Goal: Task Accomplishment & Management: Manage account settings

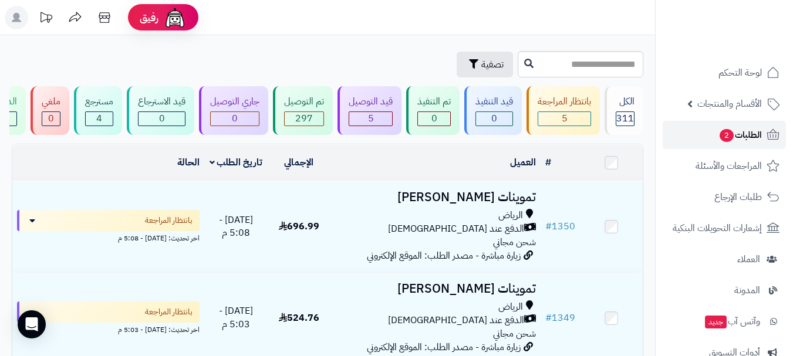
click at [710, 143] on link "الطلبات 2" at bounding box center [724, 135] width 123 height 28
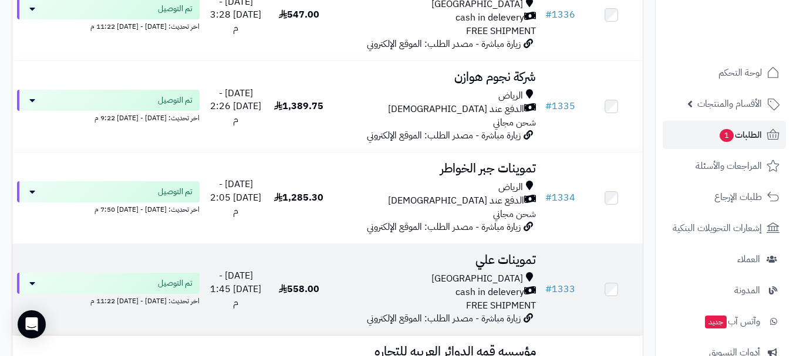
scroll to position [1938, 0]
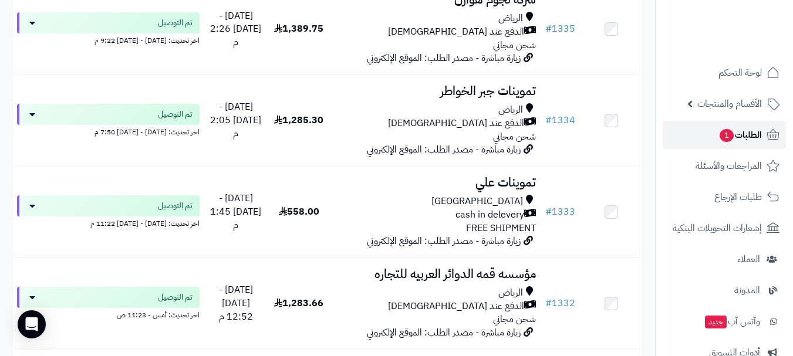
click at [719, 127] on span "الطلبات 1" at bounding box center [740, 135] width 43 height 16
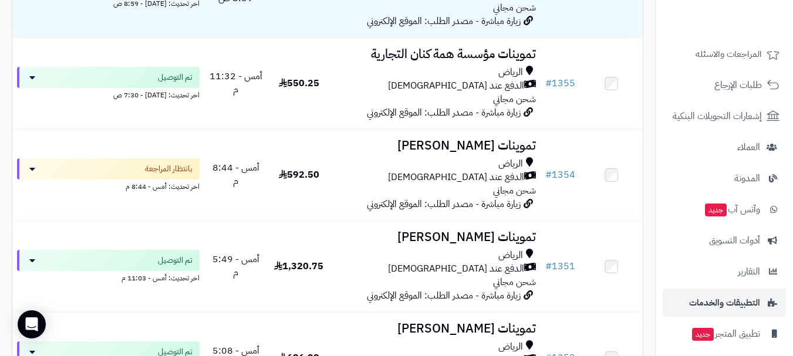
scroll to position [91, 0]
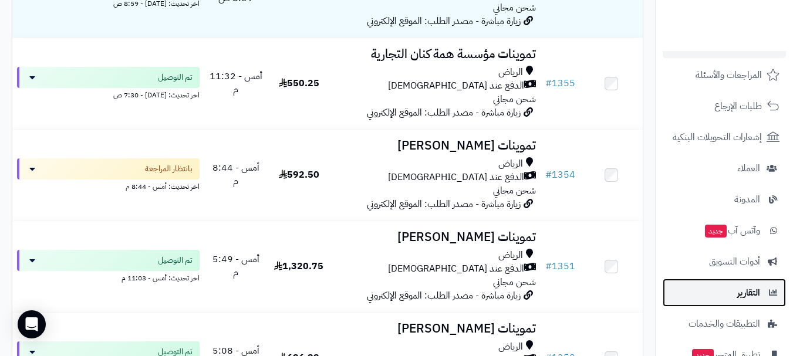
click at [743, 291] on span "التقارير" at bounding box center [749, 293] width 23 height 16
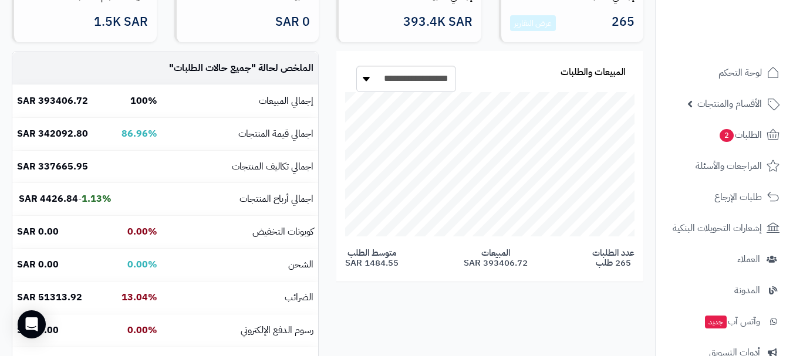
scroll to position [97, 0]
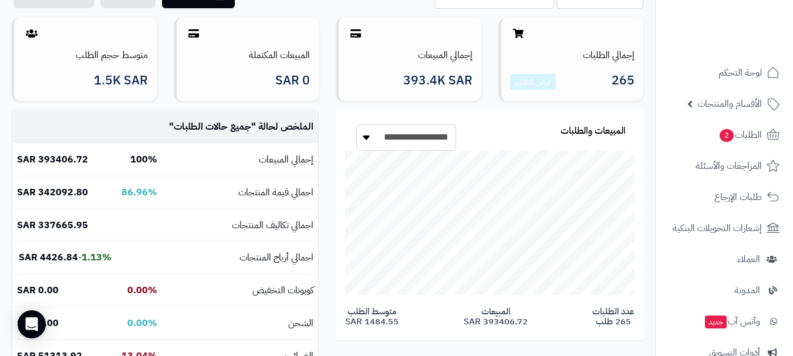
click at [393, 139] on select "**********" at bounding box center [406, 138] width 100 height 26
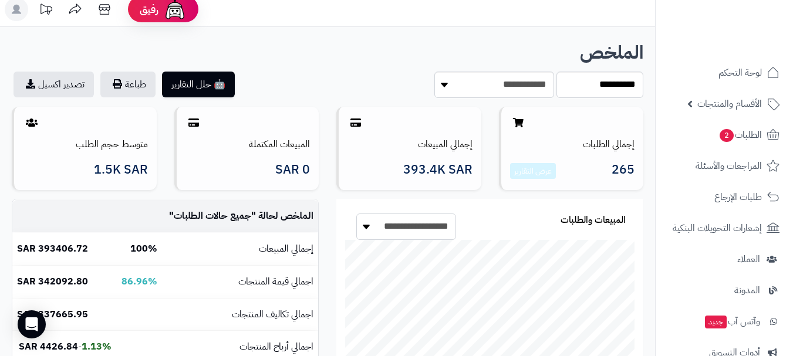
scroll to position [0, 0]
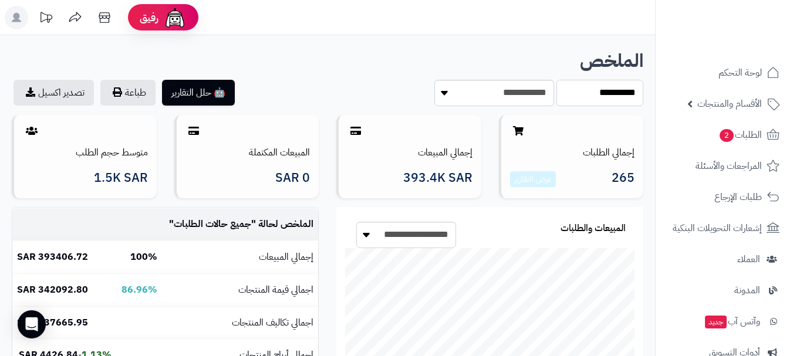
click at [572, 94] on select "**********" at bounding box center [600, 93] width 87 height 26
select select "******"
click at [557, 80] on select "**********" at bounding box center [600, 93] width 87 height 26
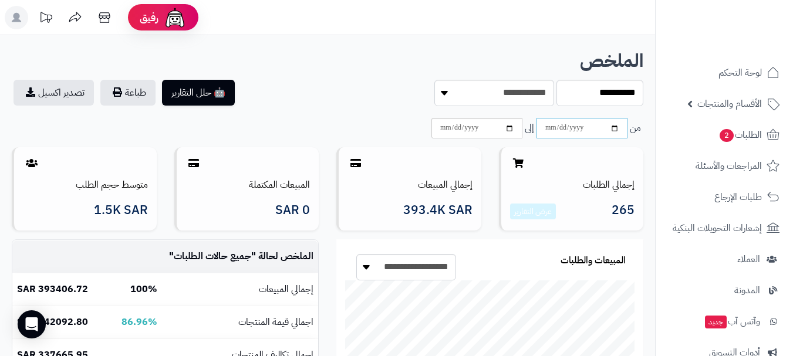
click at [585, 127] on input "date" at bounding box center [582, 128] width 91 height 21
click at [619, 132] on input "date" at bounding box center [582, 128] width 91 height 21
type input "**********"
click at [507, 130] on input "date" at bounding box center [477, 128] width 91 height 21
type input "**********"
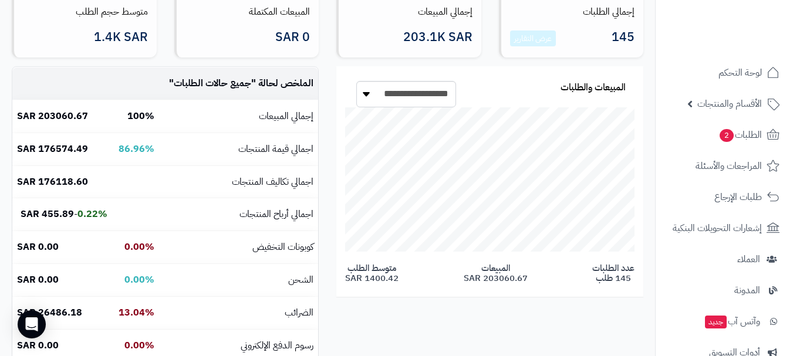
scroll to position [117, 0]
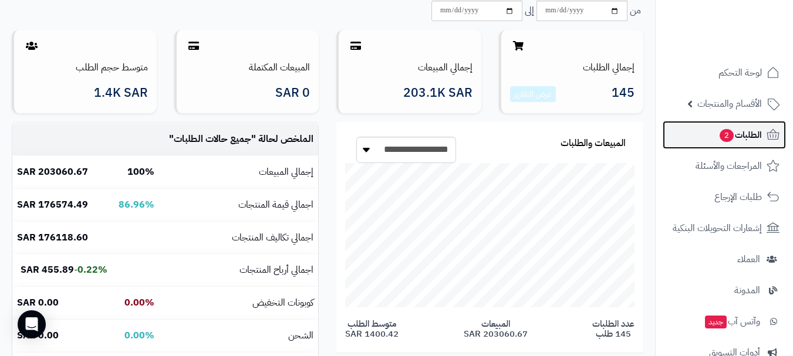
click at [721, 137] on span "2" at bounding box center [727, 135] width 14 height 13
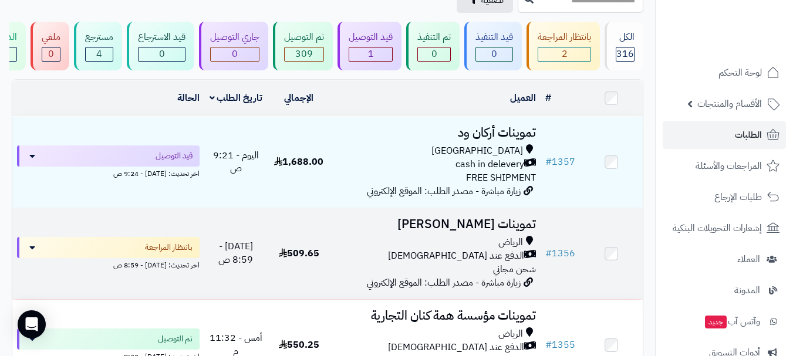
scroll to position [59, 0]
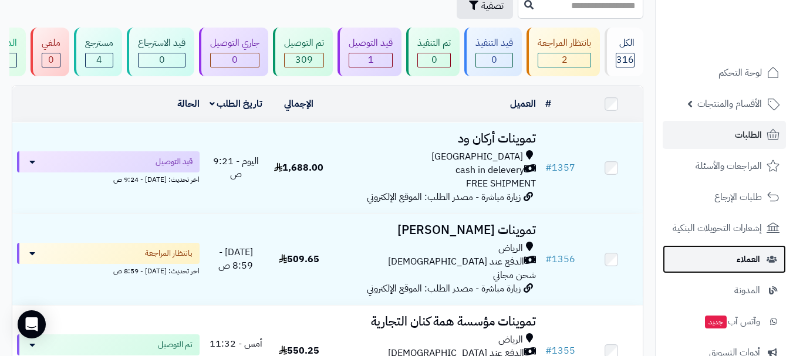
click at [717, 264] on link "العملاء" at bounding box center [724, 259] width 123 height 28
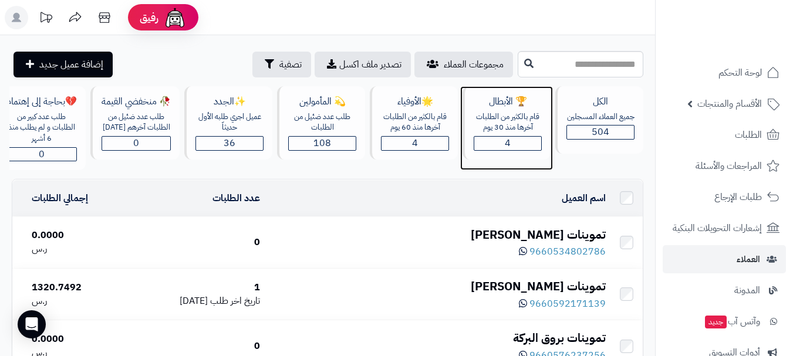
click at [510, 142] on span "4" at bounding box center [508, 143] width 6 height 14
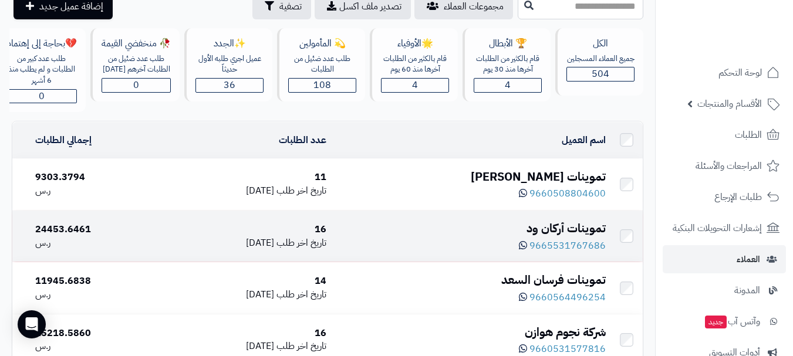
scroll to position [117, 0]
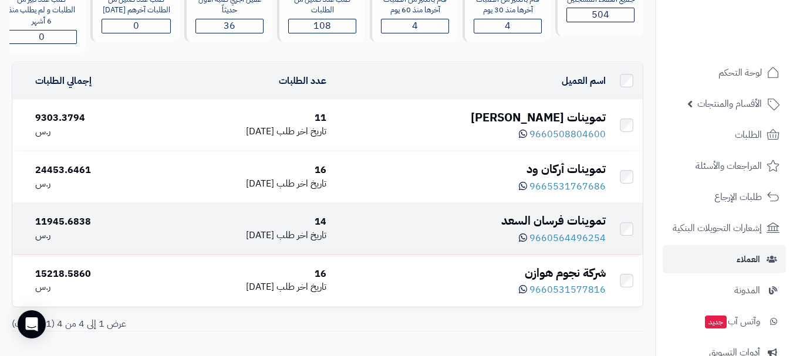
click at [248, 251] on td "14 تاريخ اخر طلب [DATE]" at bounding box center [245, 228] width 174 height 51
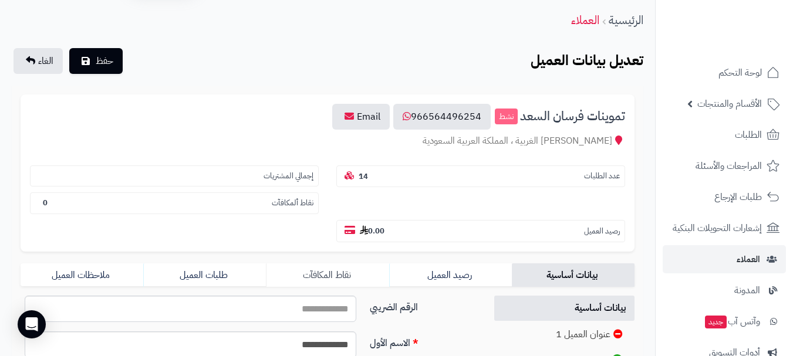
scroll to position [59, 0]
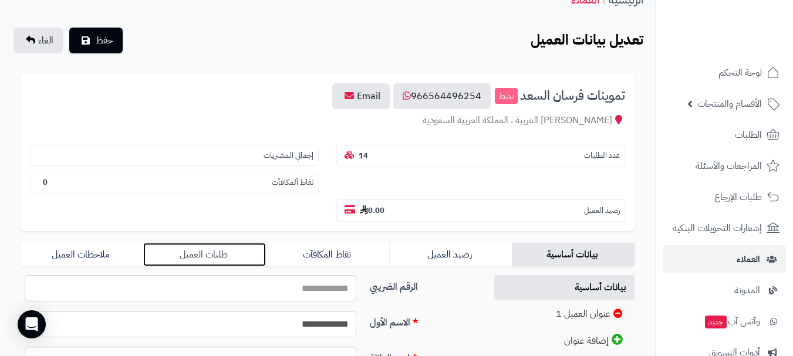
click at [208, 255] on link "طلبات العميل" at bounding box center [204, 254] width 123 height 23
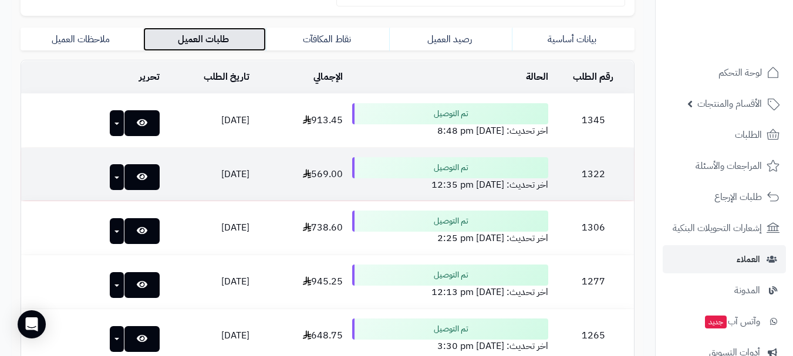
scroll to position [245, 0]
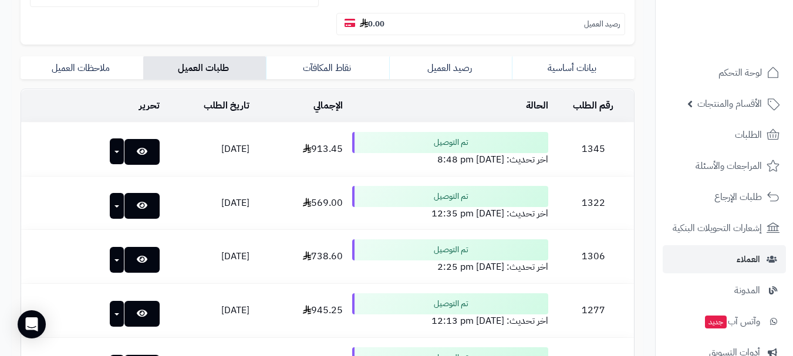
click at [110, 156] on button "button" at bounding box center [117, 152] width 15 height 26
click at [60, 126] on td "تحرير" at bounding box center [92, 149] width 143 height 53
click at [85, 73] on link "ملاحظات العميل" at bounding box center [82, 67] width 123 height 23
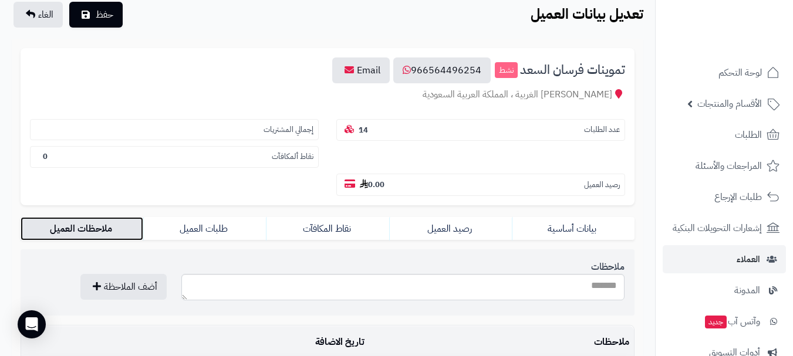
scroll to position [69, 0]
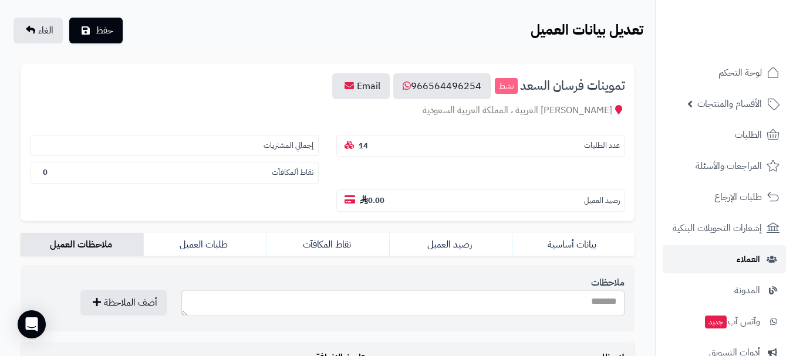
click at [720, 259] on link "العملاء" at bounding box center [724, 259] width 123 height 28
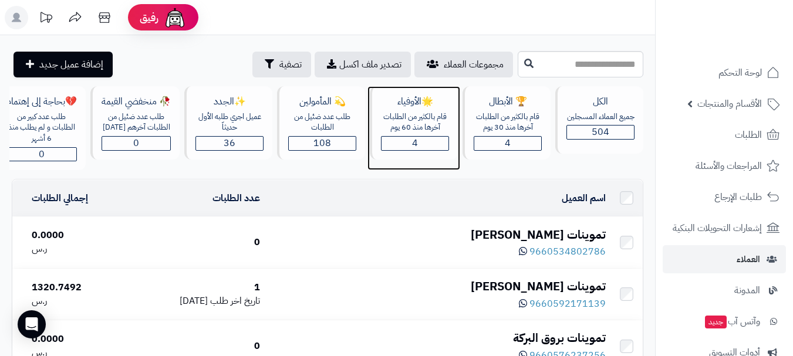
click at [413, 127] on div "قام بالكثير من الطلبات آخرها منذ 60 يوم" at bounding box center [415, 123] width 68 height 22
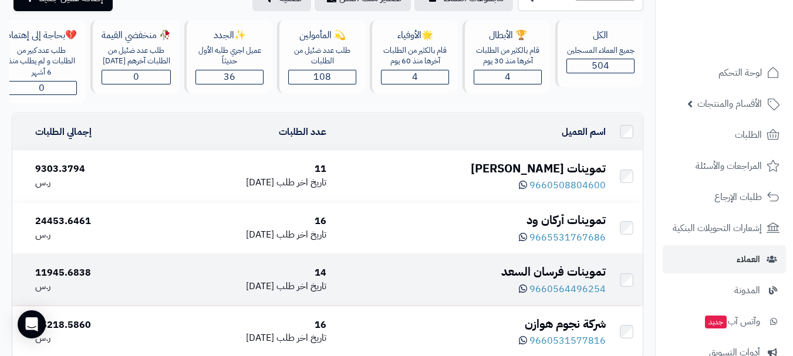
scroll to position [117, 0]
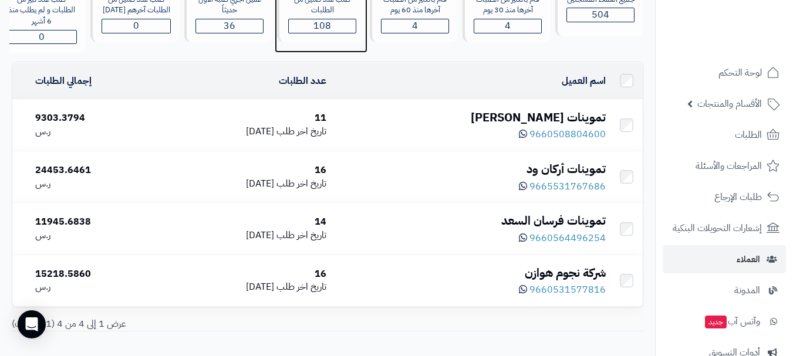
click at [331, 13] on div "طلب عدد ضئيل من الطلبات" at bounding box center [322, 5] width 68 height 22
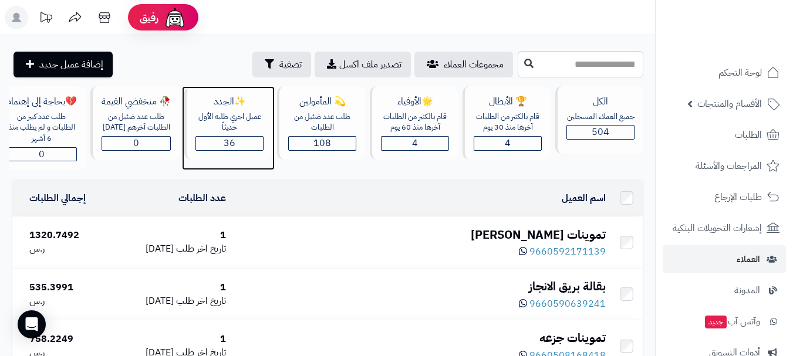
click at [232, 140] on span "36" at bounding box center [230, 143] width 12 height 14
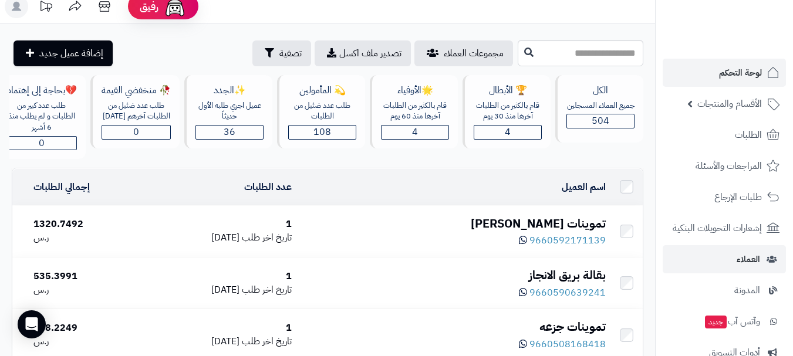
scroll to position [15, 0]
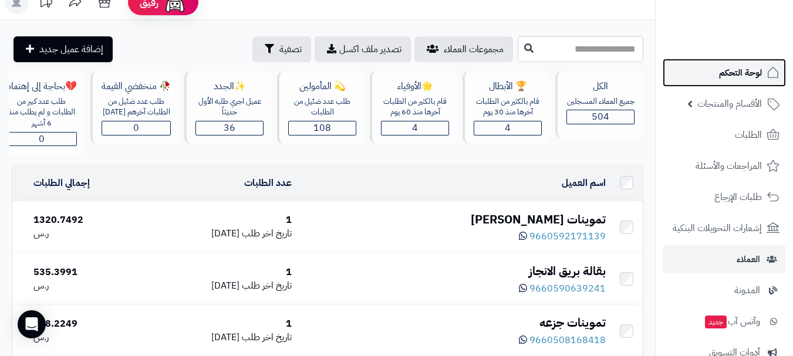
click at [734, 77] on span "لوحة التحكم" at bounding box center [740, 73] width 43 height 16
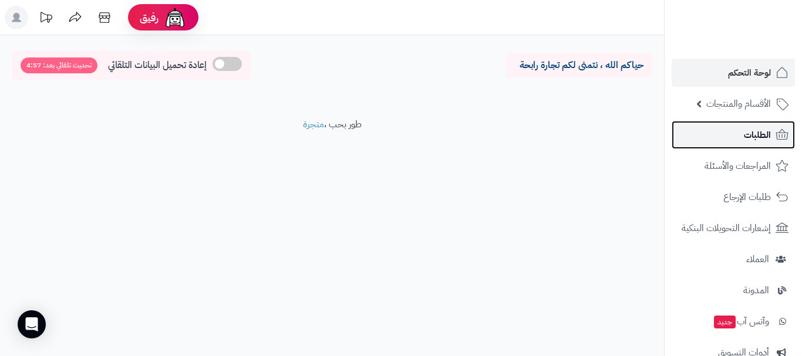
click at [742, 137] on link "الطلبات" at bounding box center [733, 135] width 123 height 28
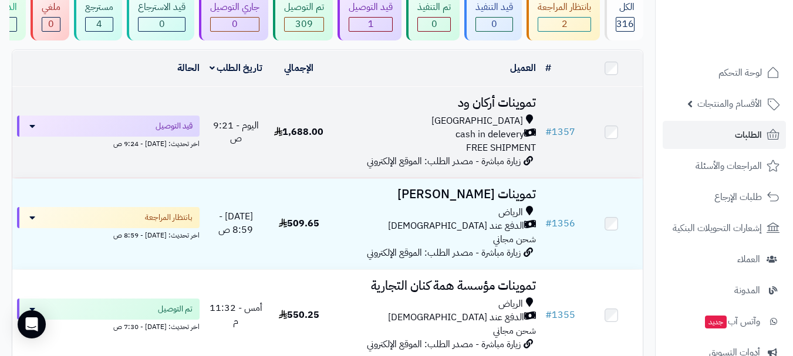
scroll to position [117, 0]
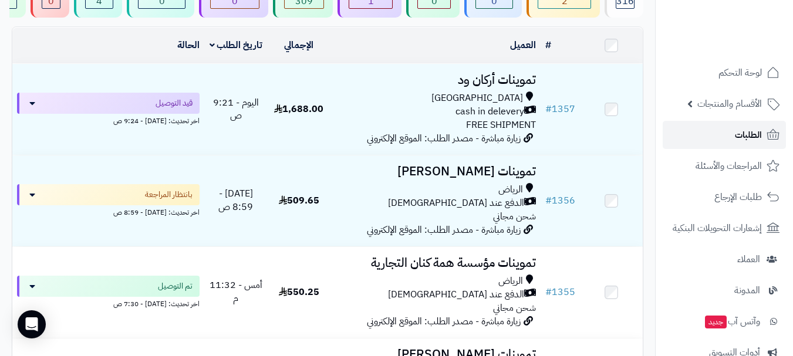
click at [762, 133] on span "الطلبات" at bounding box center [748, 135] width 27 height 16
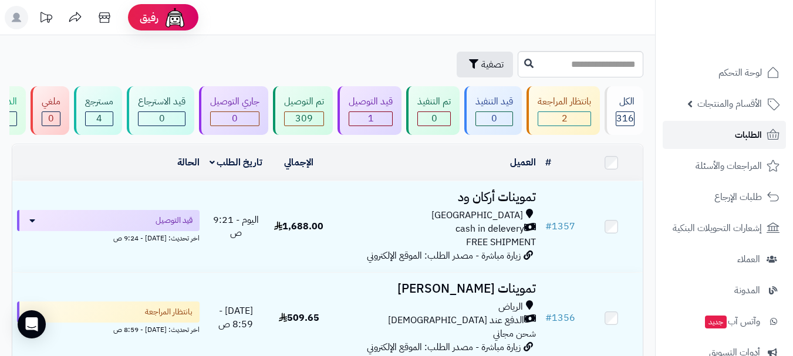
click at [706, 143] on link "الطلبات" at bounding box center [724, 135] width 123 height 28
click at [752, 136] on span "الطلبات" at bounding box center [748, 135] width 27 height 16
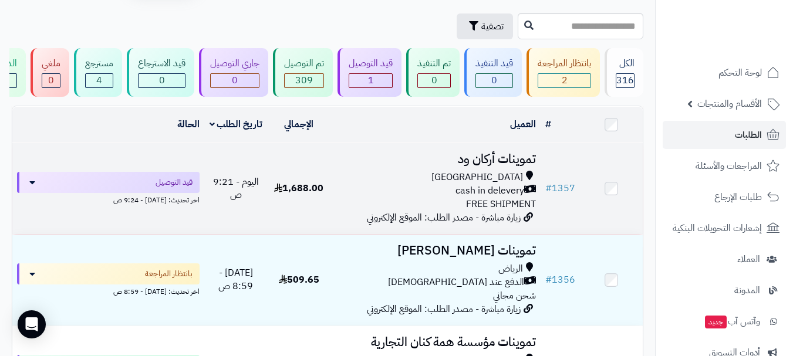
scroll to position [59, 0]
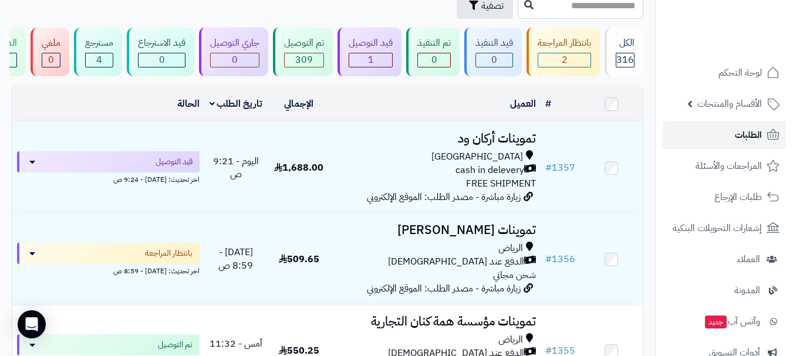
click at [739, 131] on span "الطلبات" at bounding box center [748, 135] width 27 height 16
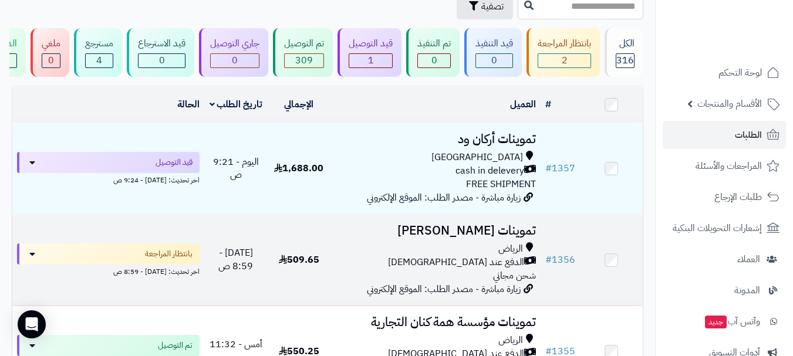
scroll to position [59, 0]
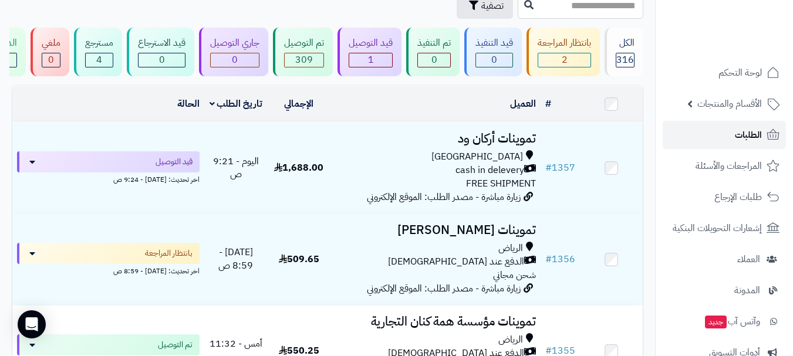
click at [704, 139] on link "الطلبات" at bounding box center [724, 135] width 123 height 28
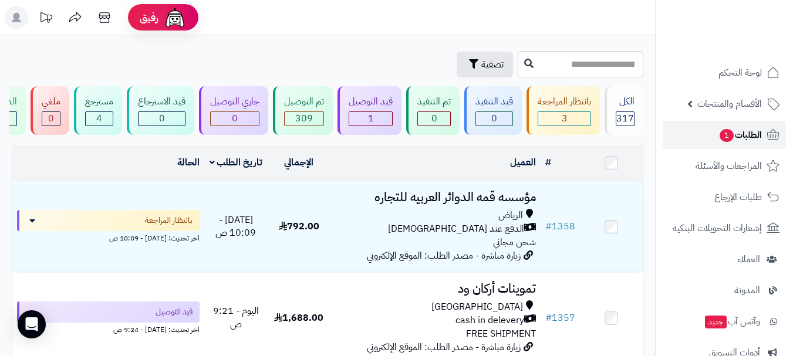
click at [685, 135] on link "الطلبات 1" at bounding box center [724, 135] width 123 height 28
click at [688, 137] on link "الطلبات 1" at bounding box center [724, 135] width 123 height 28
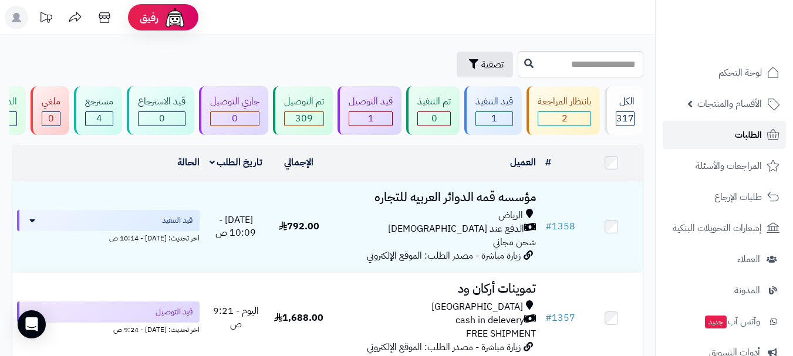
click at [741, 137] on span "الطلبات" at bounding box center [748, 135] width 27 height 16
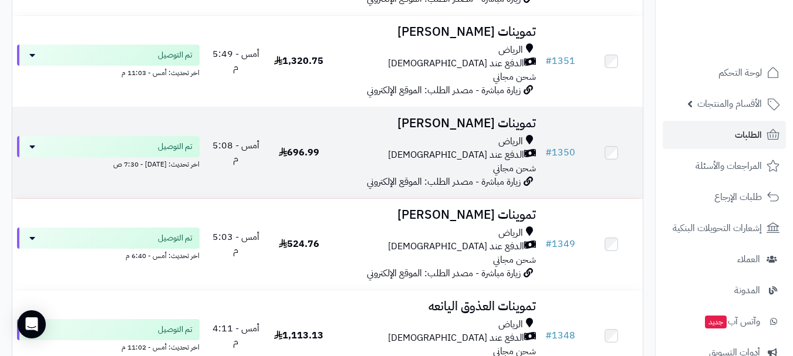
scroll to position [936, 0]
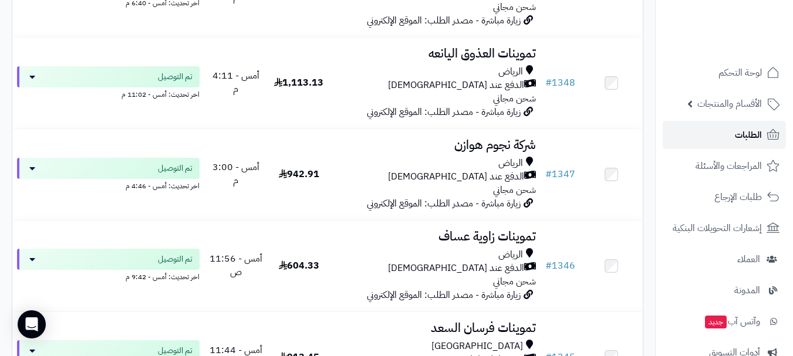
click at [743, 139] on span "الطلبات" at bounding box center [748, 135] width 27 height 16
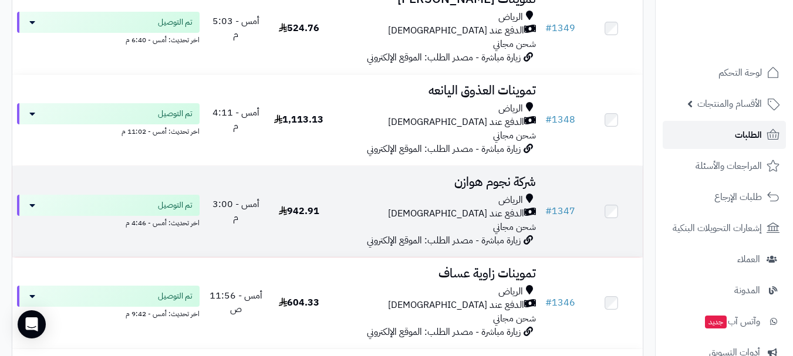
scroll to position [823, 0]
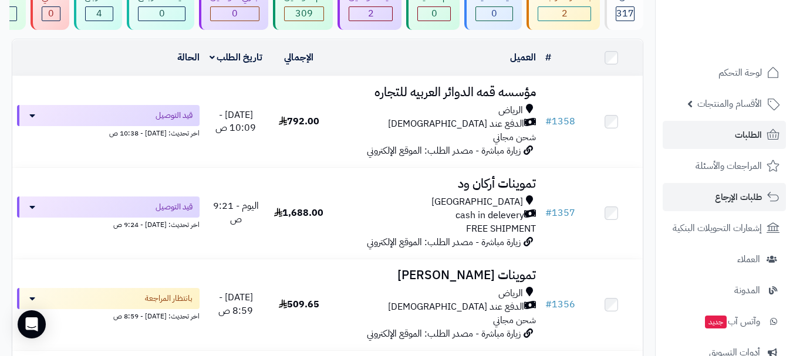
scroll to position [117, 0]
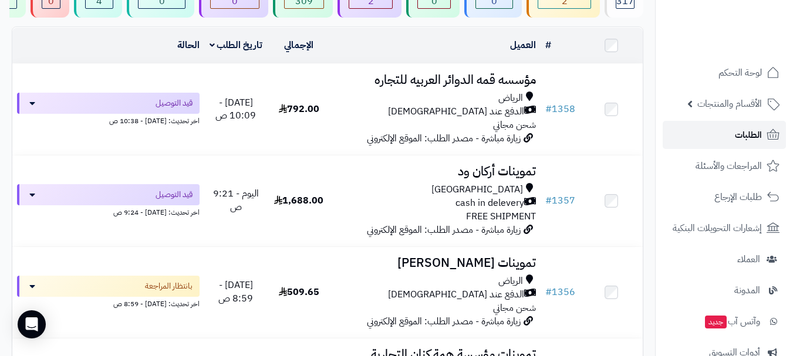
click at [748, 139] on span "الطلبات" at bounding box center [748, 135] width 27 height 16
click at [747, 139] on span "الطلبات" at bounding box center [748, 135] width 27 height 16
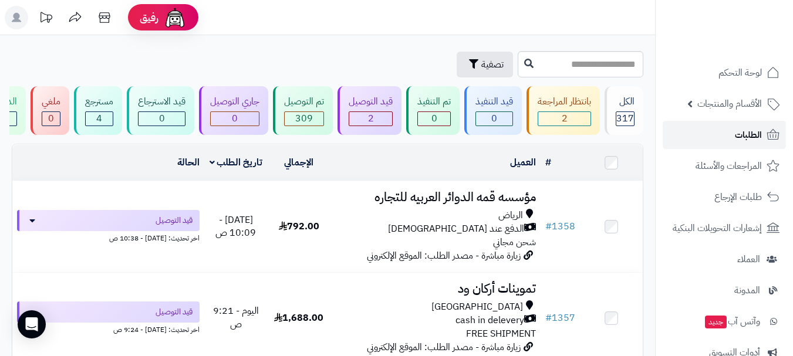
click at [724, 129] on link "الطلبات" at bounding box center [724, 135] width 123 height 28
click at [745, 137] on span "الطلبات" at bounding box center [748, 135] width 27 height 16
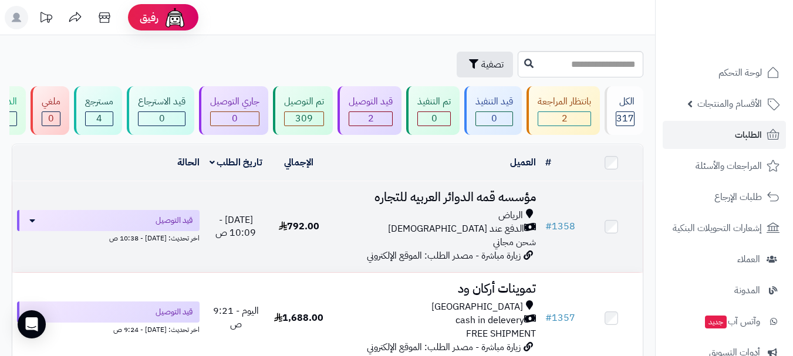
drag, startPoint x: 422, startPoint y: 217, endPoint x: 423, endPoint y: 192, distance: 25.3
click at [422, 216] on td "مؤسسه قمه الدوائر العربيه للتجاره الرياض الدفع عند الاستلام شحن مجاني زيارة مبا…" at bounding box center [436, 226] width 210 height 91
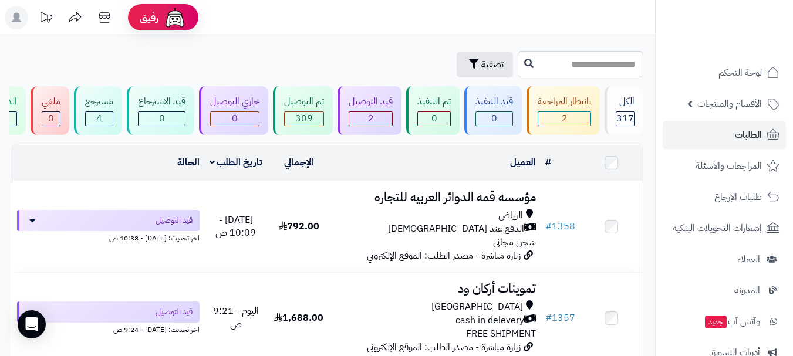
drag, startPoint x: 243, startPoint y: 58, endPoint x: 246, endPoint y: 51, distance: 7.9
click at [243, 58] on div "تصفية" at bounding box center [263, 65] width 503 height 26
click at [263, 21] on header "رفيق ! الطلبات معالجة مكتمل إرجاع المنتجات العملاء المتواجدون الان 504 عملاء من…" at bounding box center [396, 17] width 793 height 35
click at [737, 137] on span "الطلبات" at bounding box center [748, 135] width 27 height 16
click at [739, 141] on span "الطلبات" at bounding box center [748, 135] width 27 height 16
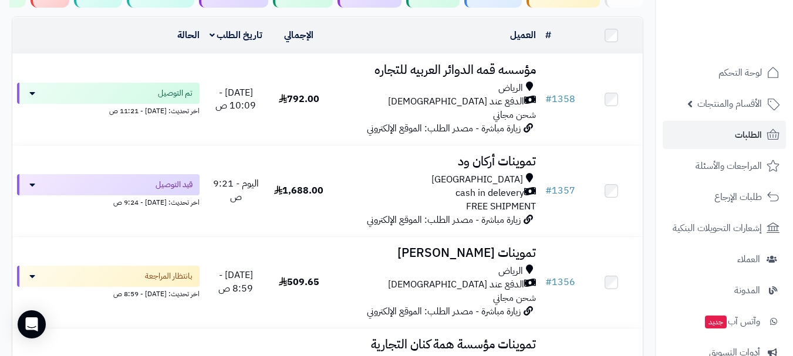
scroll to position [117, 0]
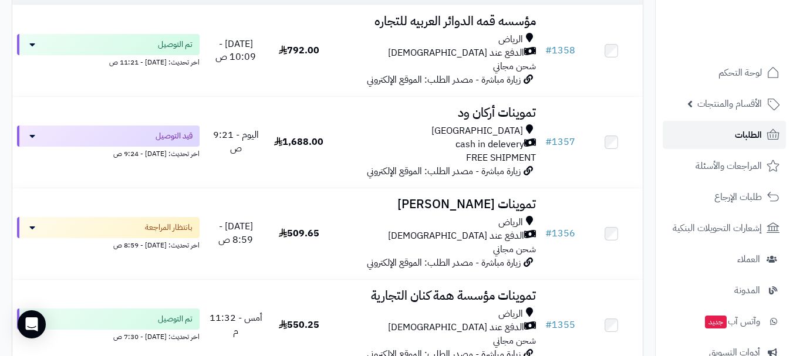
click at [715, 136] on link "الطلبات" at bounding box center [724, 135] width 123 height 28
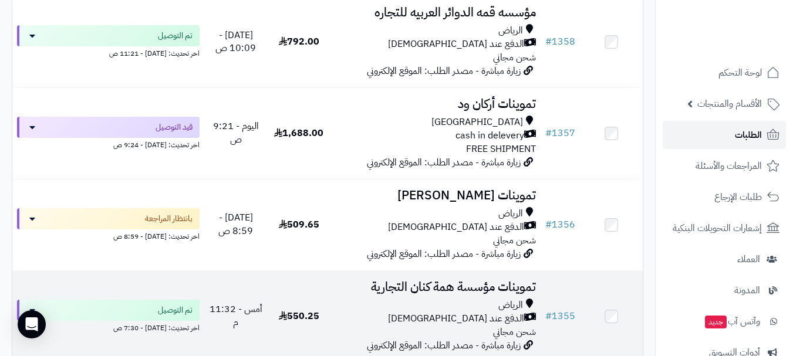
scroll to position [194, 0]
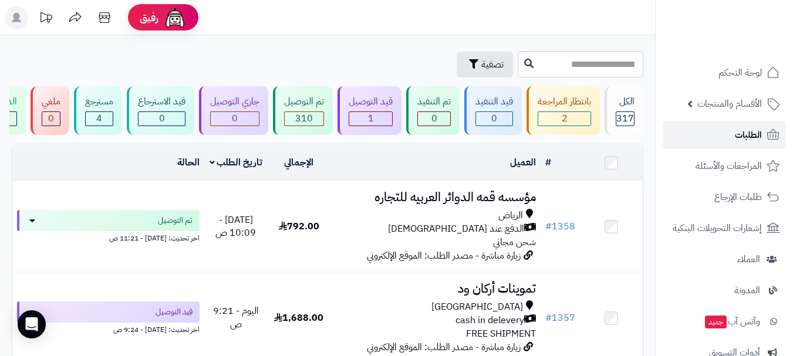
click at [741, 137] on span "الطلبات" at bounding box center [748, 135] width 27 height 16
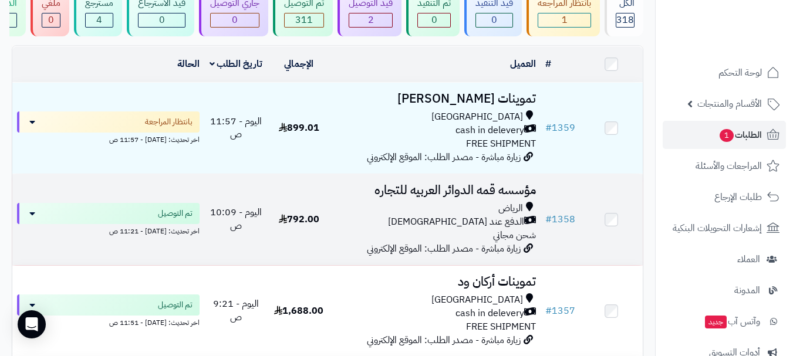
scroll to position [117, 0]
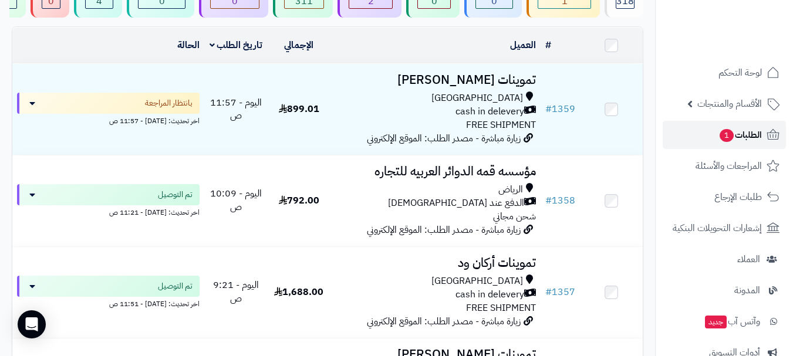
click at [699, 132] on link "الطلبات 1" at bounding box center [724, 135] width 123 height 28
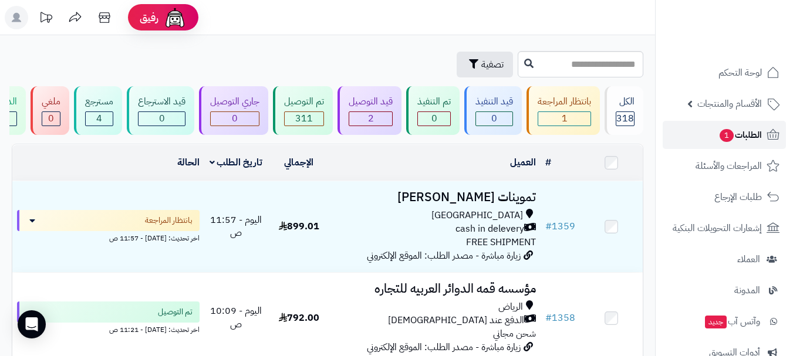
click at [720, 134] on span "1" at bounding box center [727, 135] width 14 height 13
click at [701, 132] on link "الطلبات 1" at bounding box center [724, 135] width 123 height 28
click at [748, 137] on span "الطلبات" at bounding box center [748, 135] width 27 height 16
click at [720, 138] on link "الطلبات" at bounding box center [724, 135] width 123 height 28
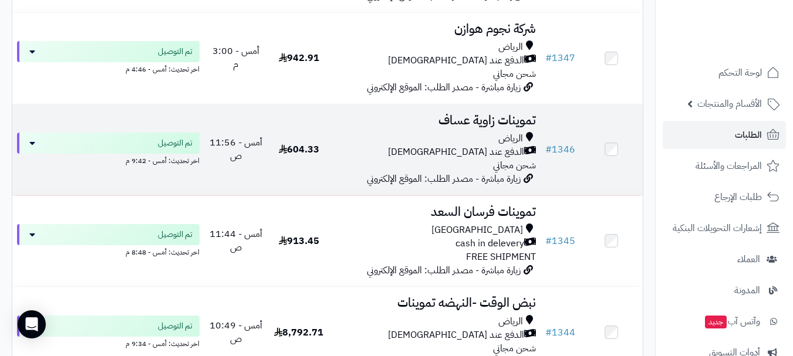
scroll to position [1057, 0]
